Goal: Information Seeking & Learning: Learn about a topic

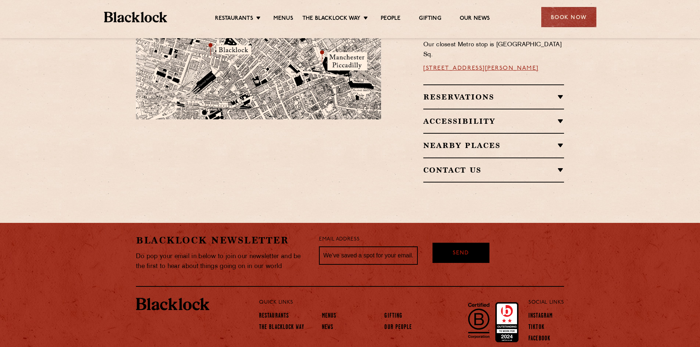
scroll to position [513, 0]
click at [329, 312] on link "Menus" at bounding box center [329, 316] width 15 height 8
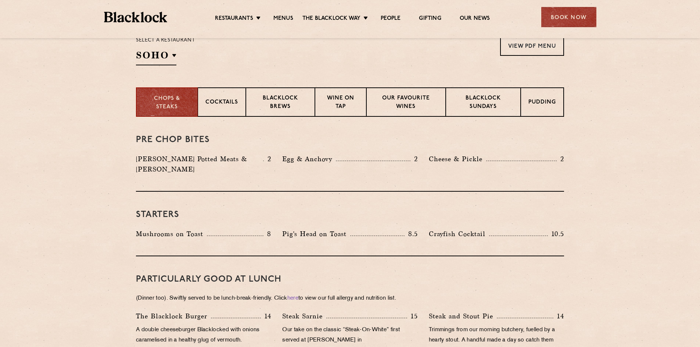
scroll to position [257, 0]
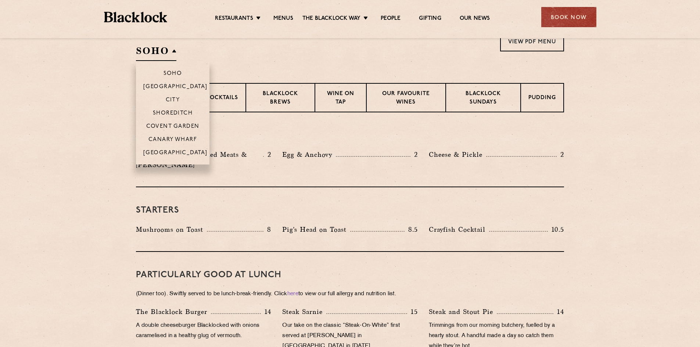
click at [174, 51] on h2 "SOHO" at bounding box center [156, 52] width 40 height 17
click at [171, 152] on p "[GEOGRAPHIC_DATA]" at bounding box center [175, 153] width 64 height 7
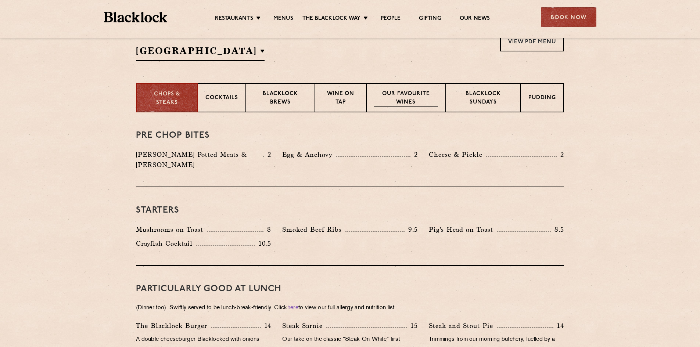
click at [405, 96] on p "Our favourite wines" at bounding box center [406, 98] width 64 height 17
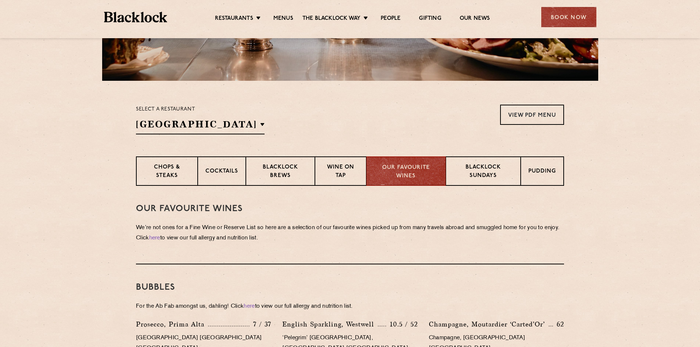
scroll to position [110, 0]
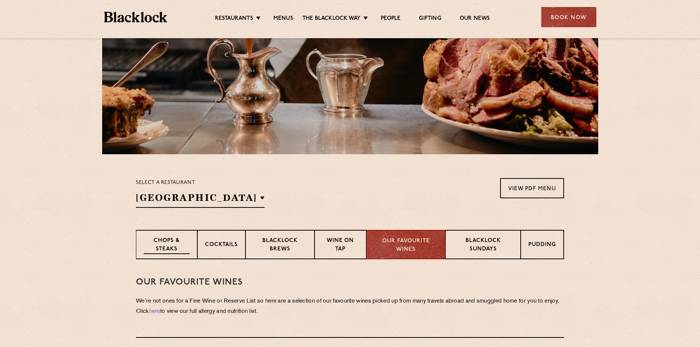
click at [158, 243] on p "Chops & Steaks" at bounding box center [167, 245] width 46 height 17
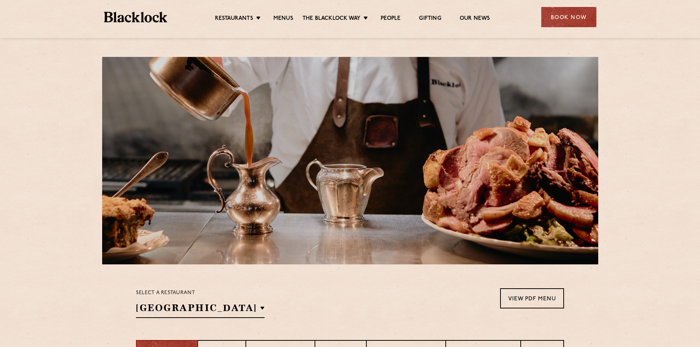
scroll to position [220, 0]
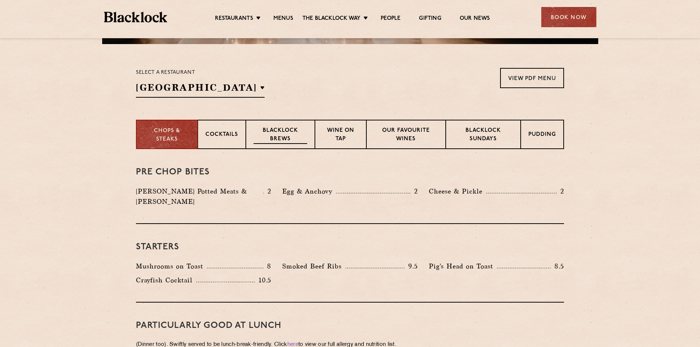
click at [275, 132] on p "Blacklock Brews" at bounding box center [280, 135] width 54 height 17
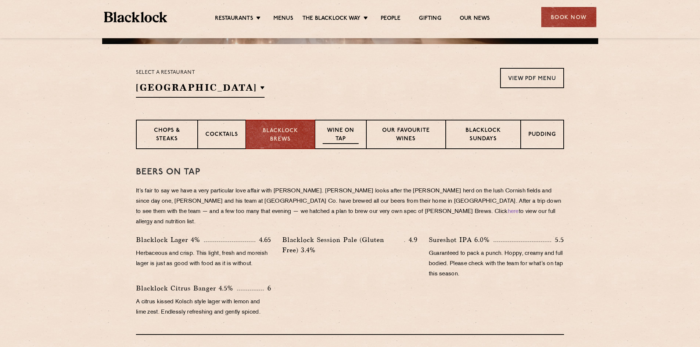
click at [339, 134] on p "Wine on Tap" at bounding box center [340, 135] width 36 height 17
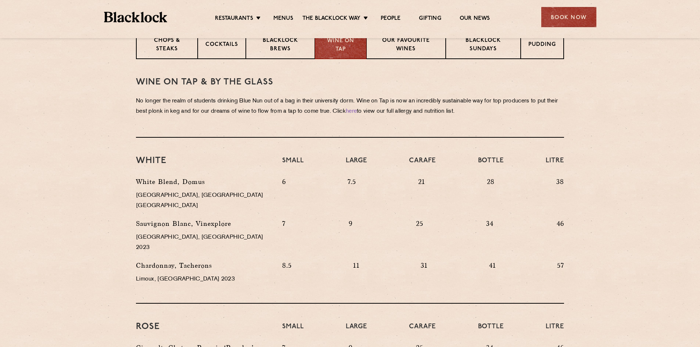
scroll to position [274, 0]
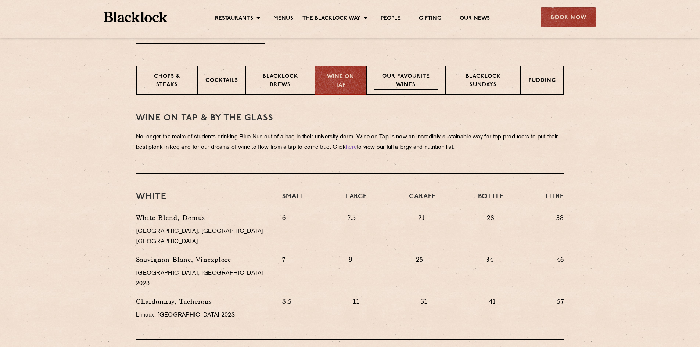
click at [405, 77] on p "Our favourite wines" at bounding box center [406, 81] width 64 height 17
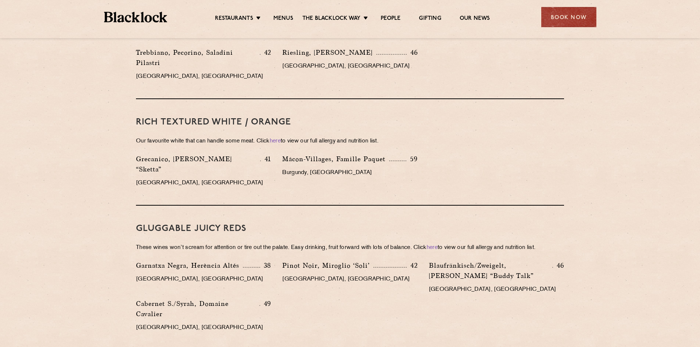
scroll to position [605, 0]
